Goal: Information Seeking & Learning: Learn about a topic

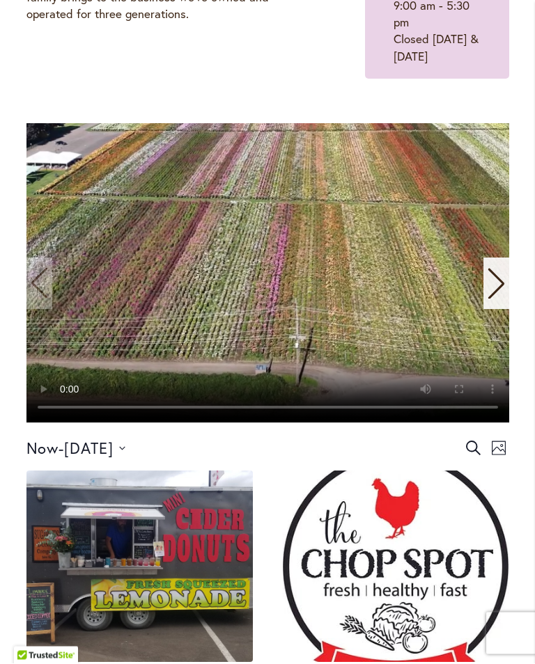
scroll to position [279, 0]
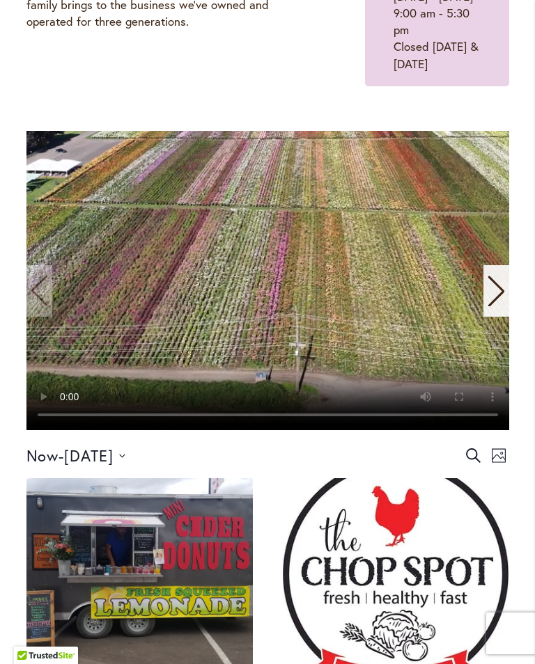
click at [114, 466] on span "8/16/2025" at bounding box center [88, 456] width 49 height 20
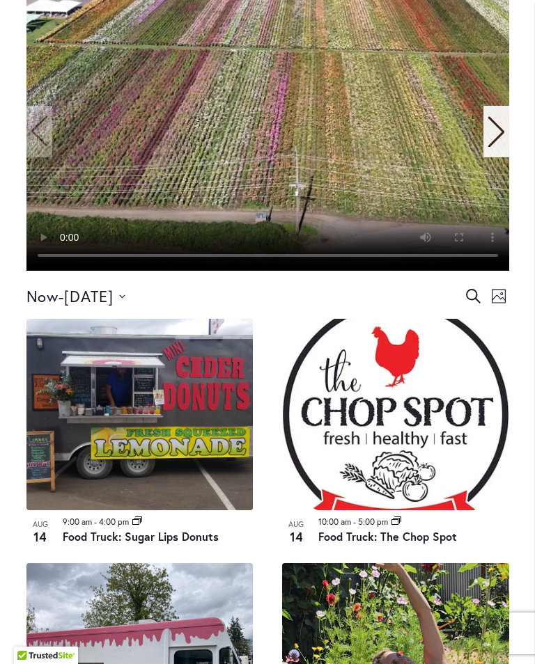
click at [114, 308] on time "8/16/2025 August 16" at bounding box center [88, 296] width 49 height 23
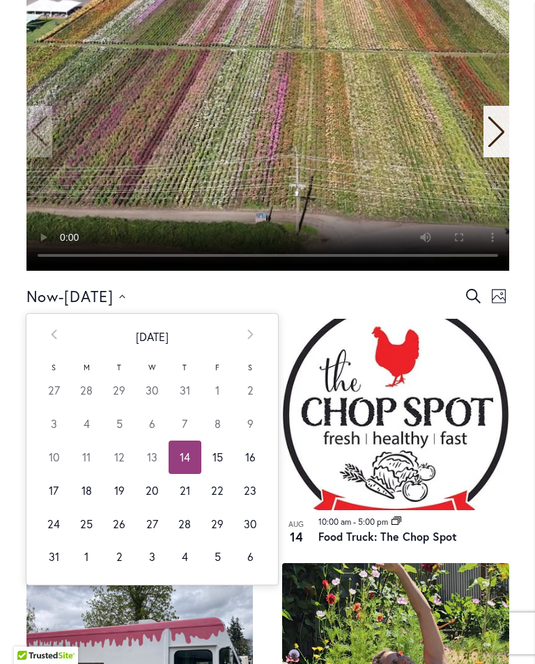
click at [222, 508] on td "22" at bounding box center [217, 490] width 33 height 33
type input "*********"
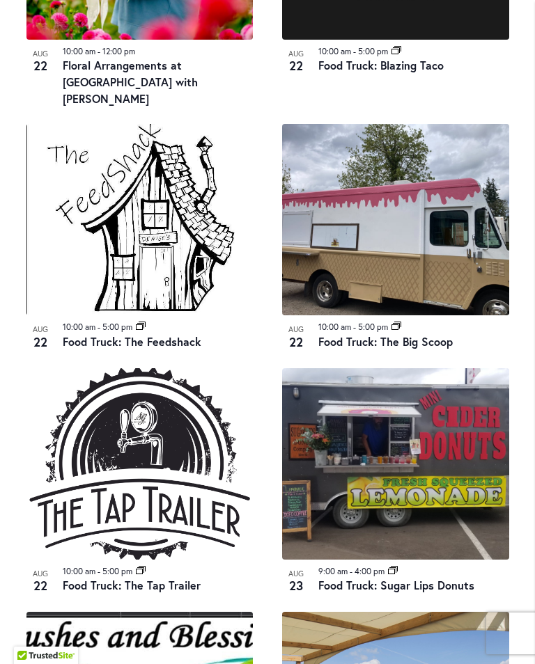
scroll to position [1190, 0]
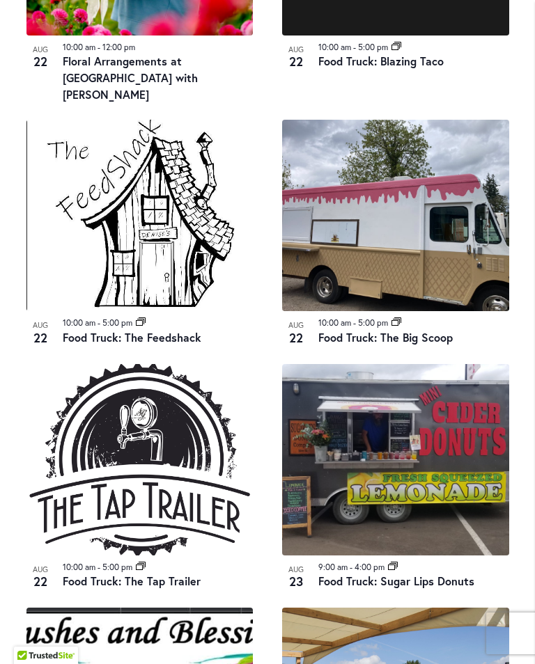
click at [166, 249] on img at bounding box center [139, 216] width 227 height 192
click at [123, 332] on link "Food Truck: The Feedshack" at bounding box center [132, 337] width 139 height 15
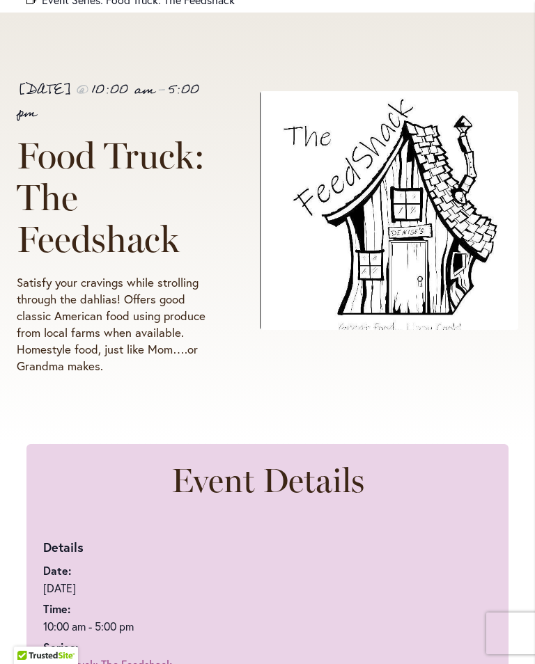
scroll to position [203, 0]
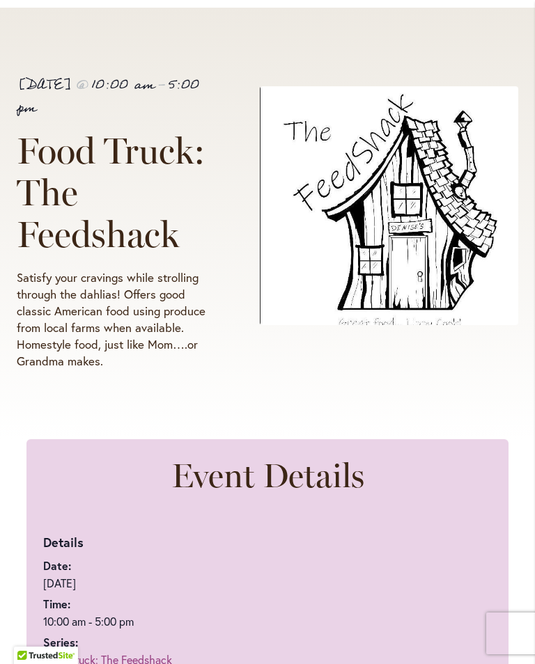
click at [194, 355] on p "Satisfy your cravings while strolling through the dahlias! Offers good classic …" at bounding box center [113, 320] width 192 height 100
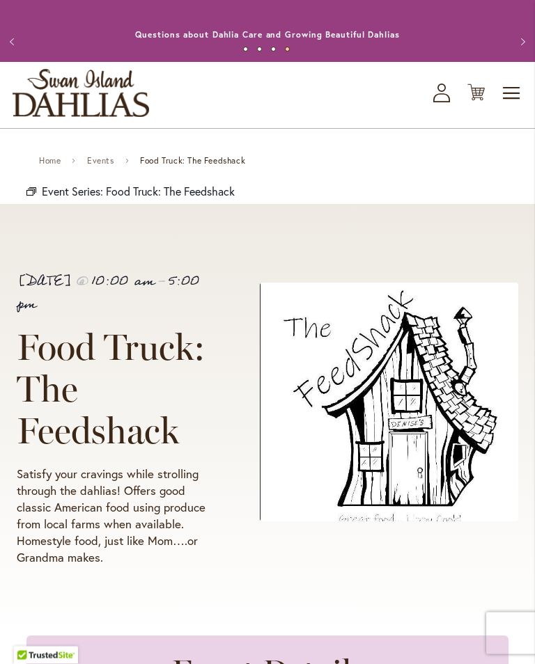
scroll to position [0, 0]
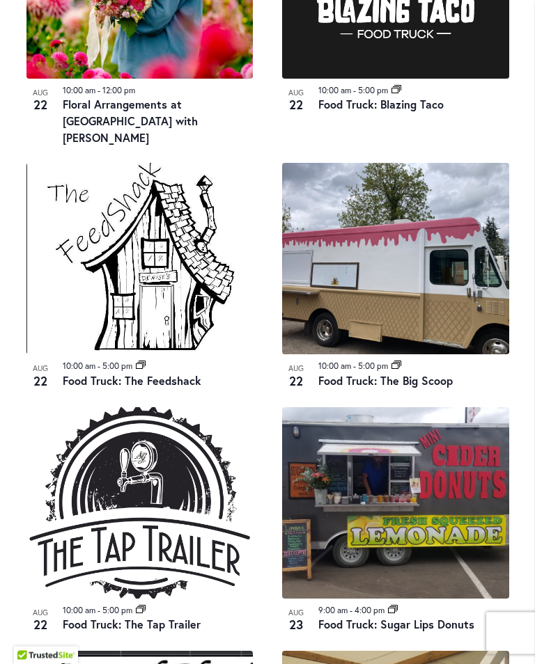
scroll to position [1146, 0]
click at [132, 513] on img at bounding box center [139, 503] width 227 height 192
click at [141, 554] on img at bounding box center [139, 503] width 227 height 192
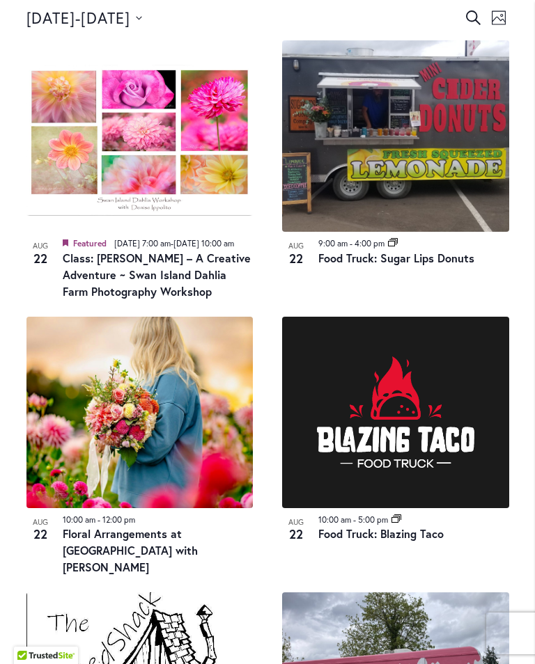
scroll to position [723, 0]
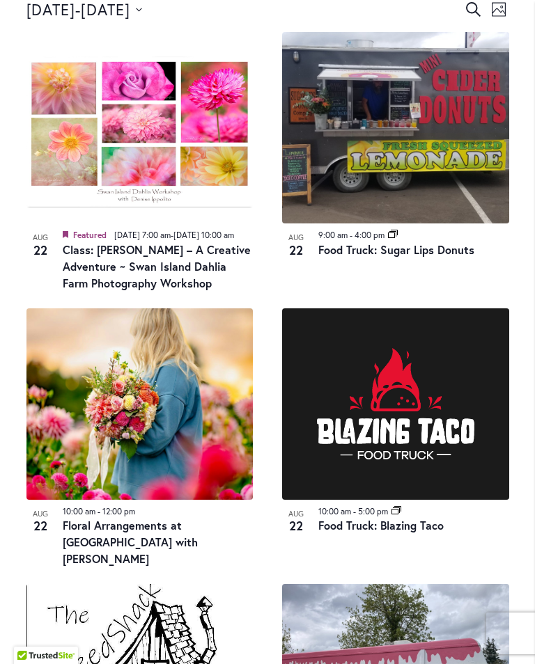
scroll to position [1273, 0]
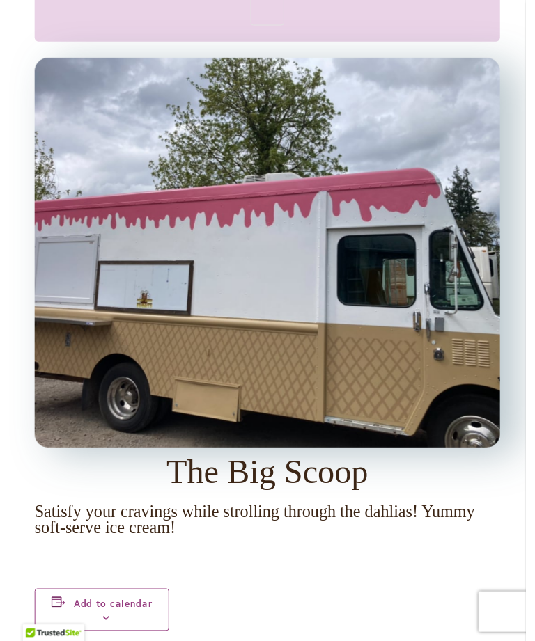
scroll to position [1002, 0]
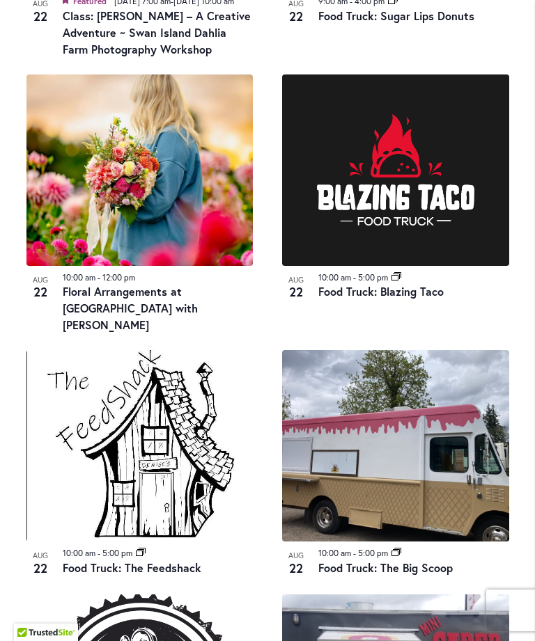
scroll to position [1117, 0]
